Goal: Navigation & Orientation: Find specific page/section

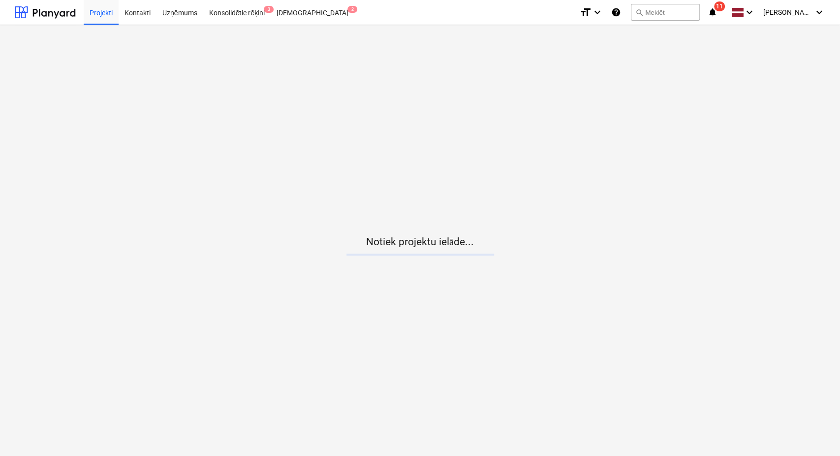
click at [718, 11] on icon "notifications" at bounding box center [713, 12] width 10 height 12
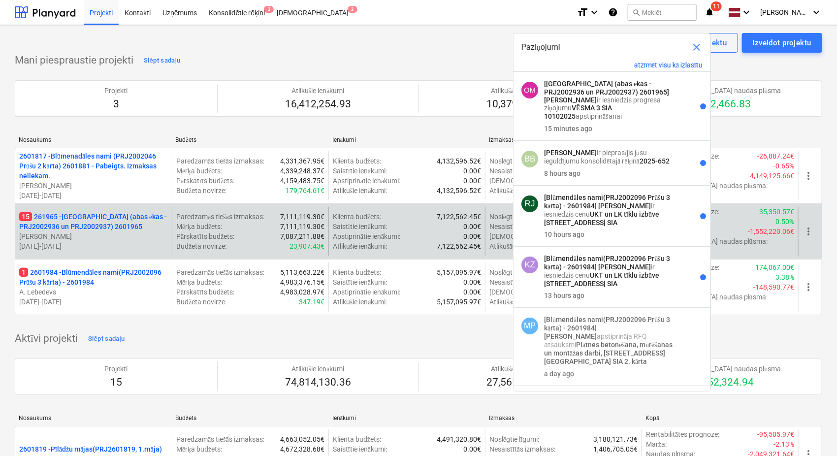
click at [111, 222] on p "15 261965 - Nīcgales iela (abas ēkas - PRJ2002936 un PRJ2002937) 2601965" at bounding box center [93, 222] width 149 height 20
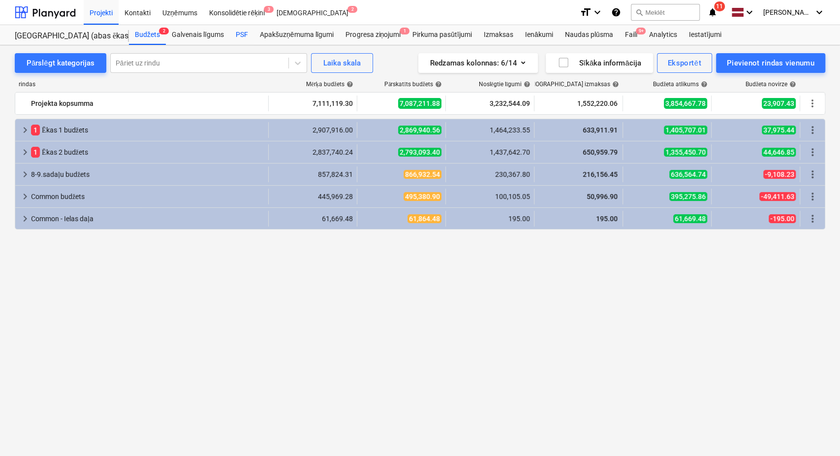
click at [240, 30] on div "PSF" at bounding box center [242, 35] width 24 height 20
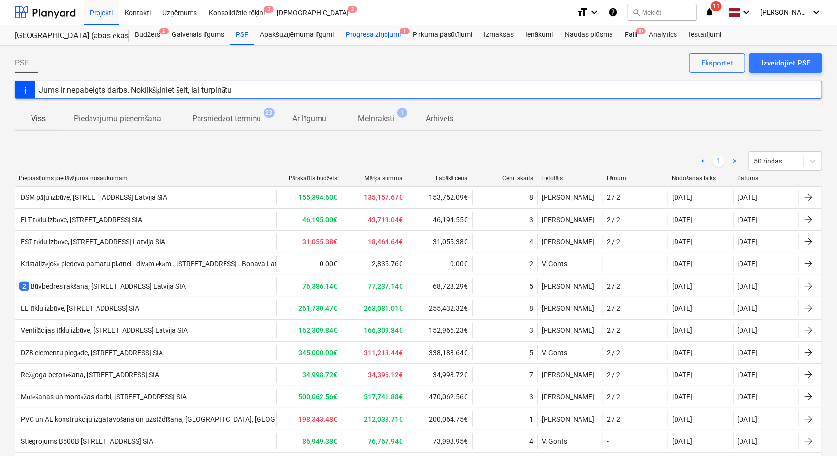
click at [373, 32] on div "Progresa ziņojumi 1" at bounding box center [373, 35] width 67 height 20
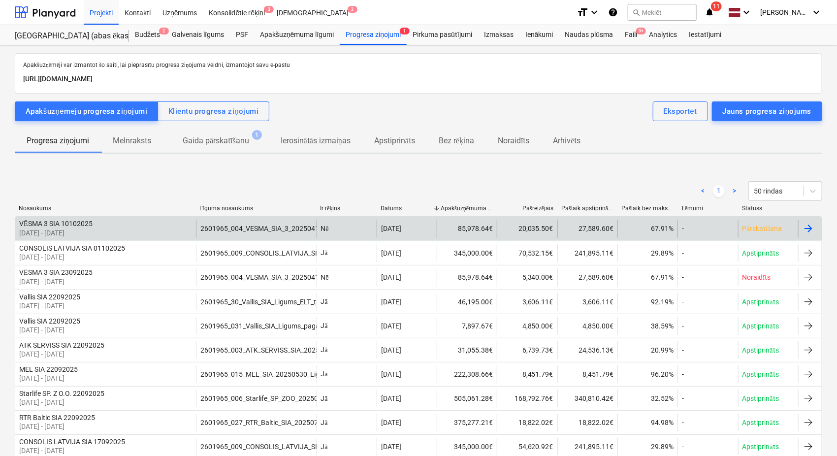
click at [356, 230] on div "Nē" at bounding box center [347, 229] width 60 height 18
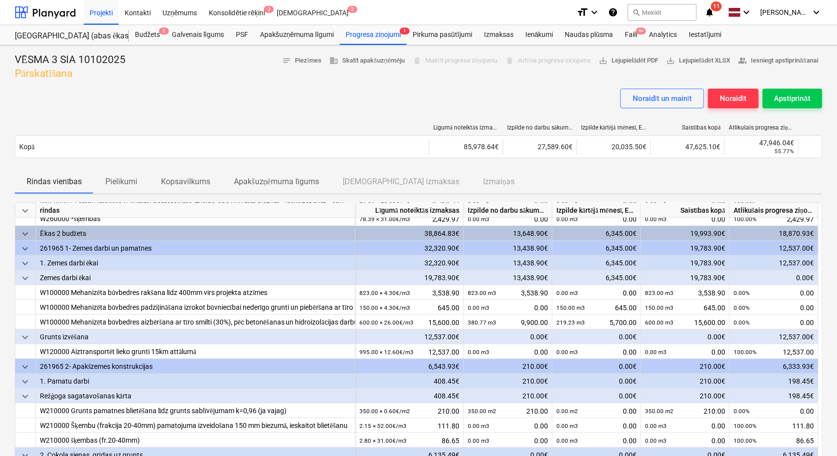
scroll to position [54, 0]
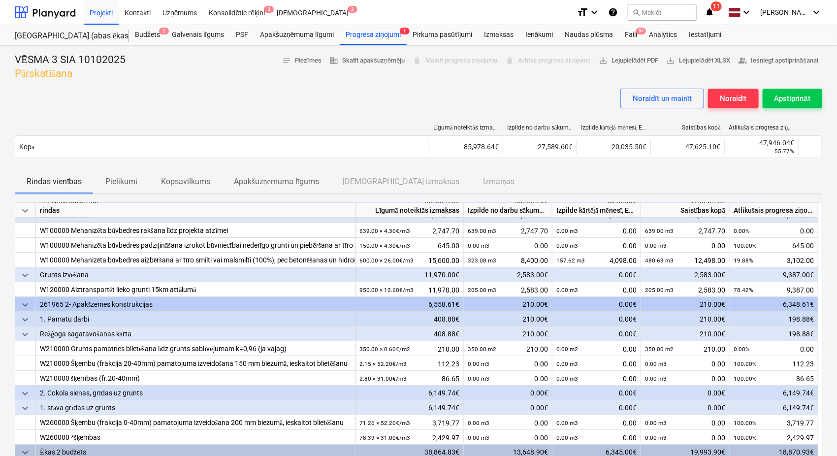
click at [713, 13] on icon "notifications" at bounding box center [710, 12] width 10 height 12
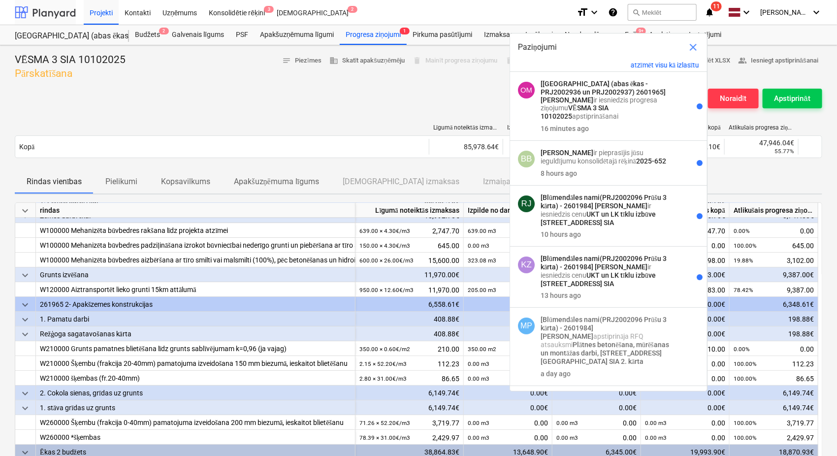
click at [47, 9] on div at bounding box center [45, 12] width 61 height 25
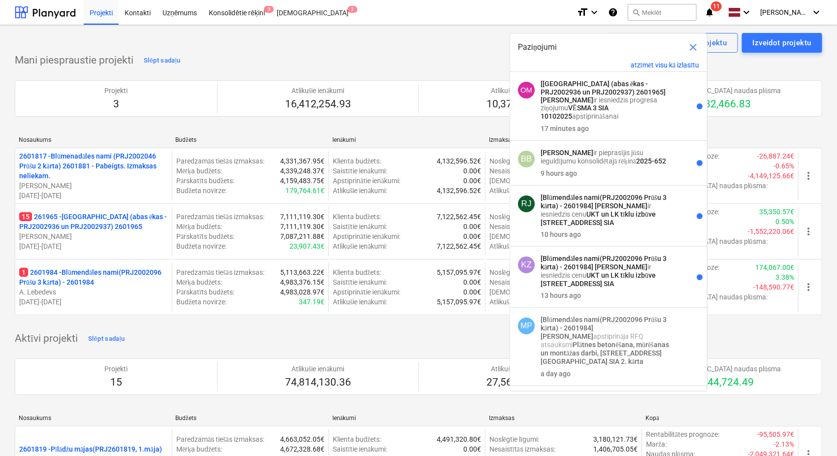
click at [363, 50] on div "Izveidot demonstrācijas projektu Izveidot projektu" at bounding box center [418, 43] width 807 height 20
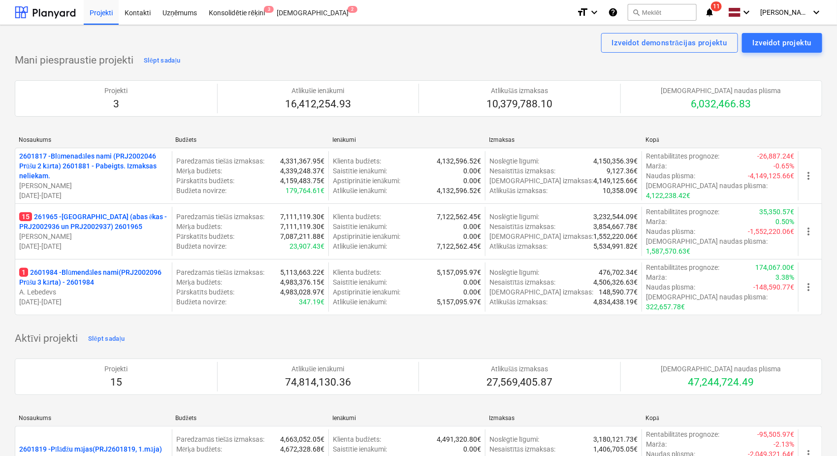
click at [363, 50] on div "Izveidot demonstrācijas projektu Izveidot projektu" at bounding box center [418, 43] width 807 height 20
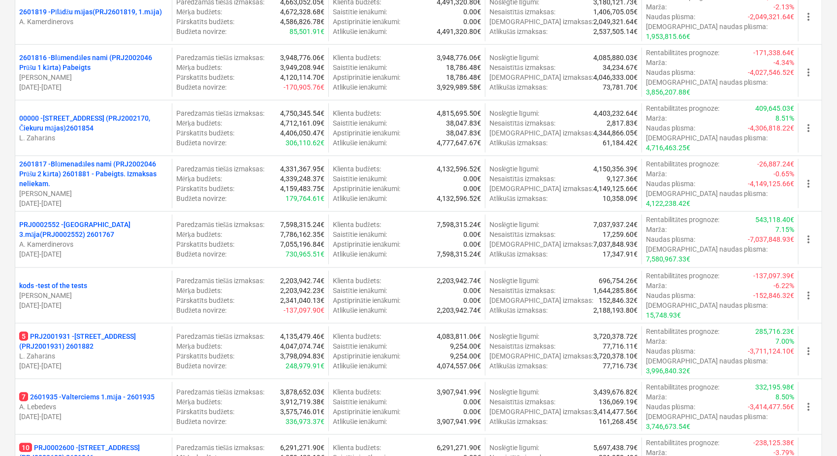
scroll to position [656, 0]
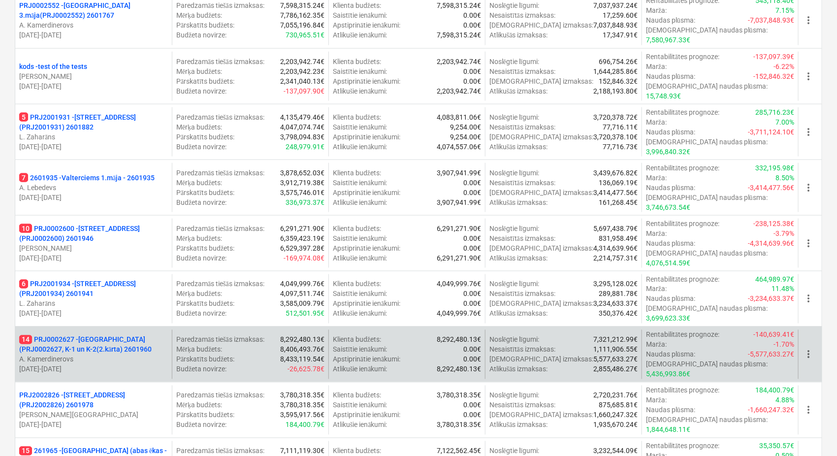
click at [96, 335] on p "14 PRJ0002627 - [GEOGRAPHIC_DATA] (PRJ0002627, K-1 un K-2(2.kārta) 2601960" at bounding box center [93, 345] width 149 height 20
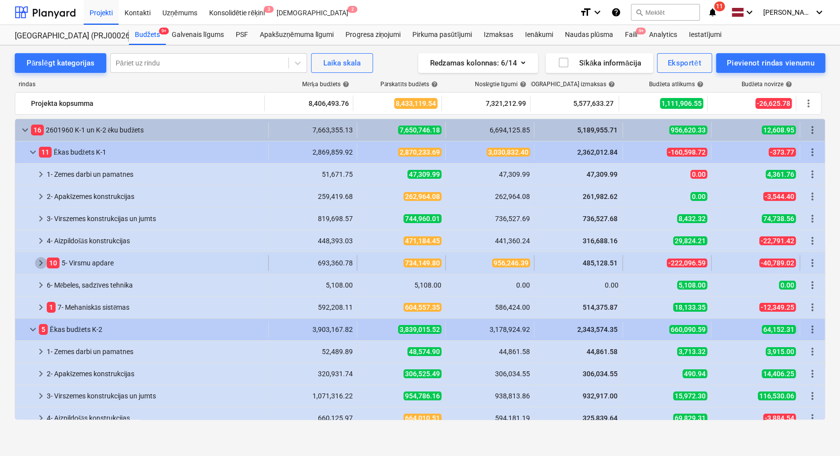
click at [40, 261] on span "keyboard_arrow_right" at bounding box center [41, 263] width 12 height 12
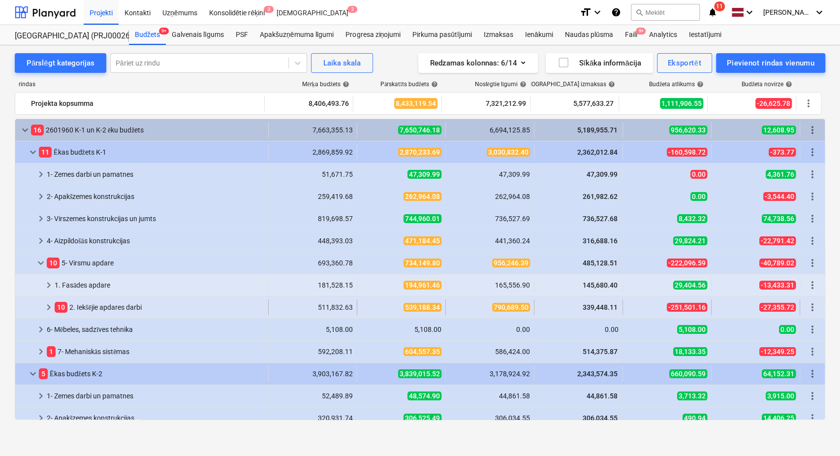
click at [49, 308] on span "keyboard_arrow_right" at bounding box center [49, 307] width 12 height 12
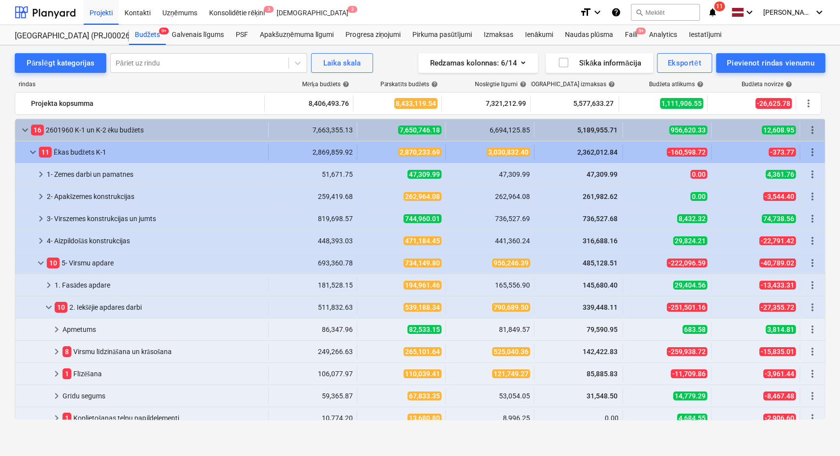
click at [30, 150] on span "keyboard_arrow_down" at bounding box center [33, 152] width 12 height 12
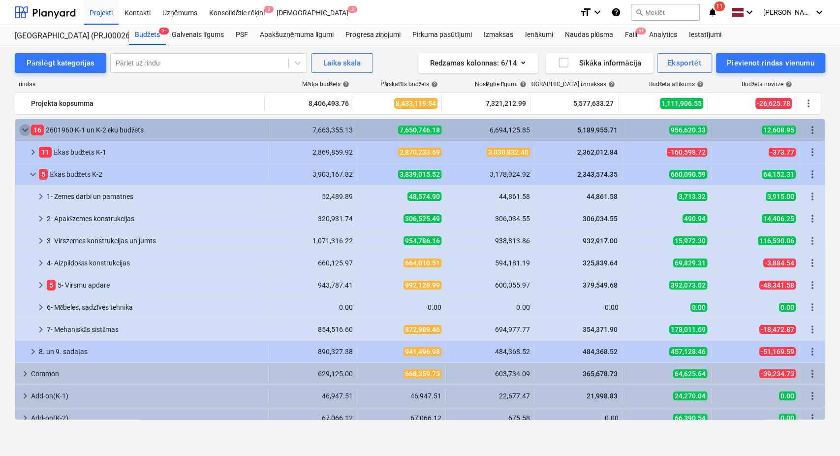
click at [24, 129] on span "keyboard_arrow_down" at bounding box center [25, 130] width 12 height 12
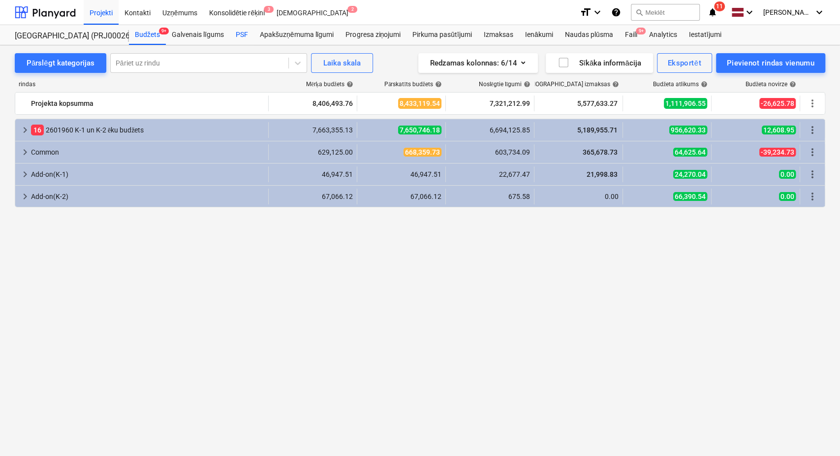
click at [244, 32] on div "PSF" at bounding box center [242, 35] width 24 height 20
